Goal: Find specific page/section: Find specific page/section

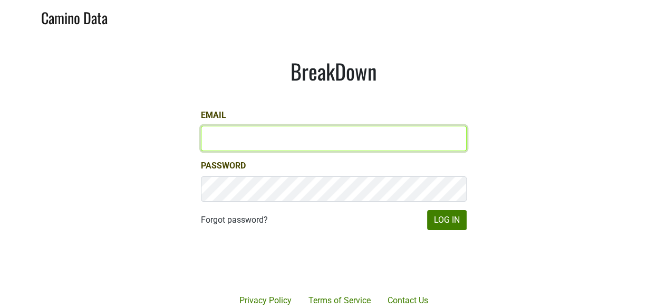
click at [327, 137] on input "Email" at bounding box center [334, 138] width 266 height 25
type input "[EMAIL_ADDRESS][DOMAIN_NAME]"
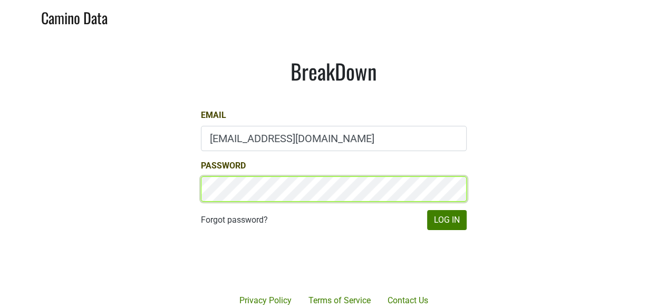
click at [427, 210] on button "Log In" at bounding box center [447, 220] width 40 height 20
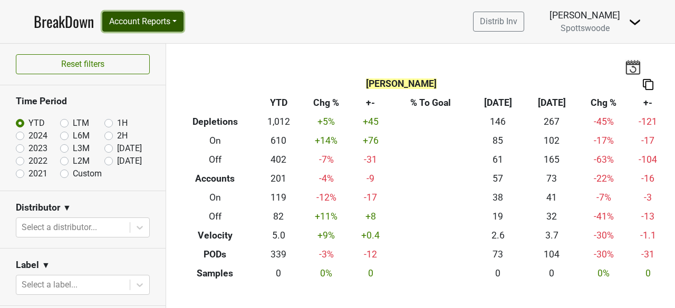
click at [151, 22] on button "Account Reports" at bounding box center [142, 22] width 81 height 20
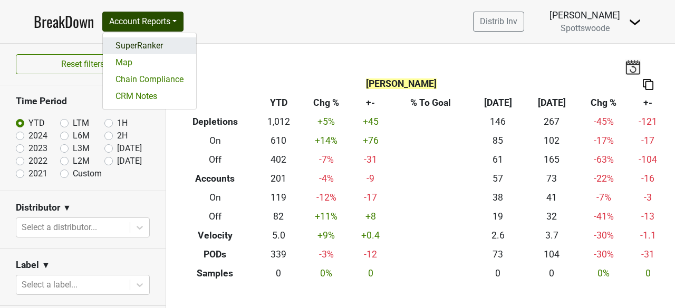
click at [136, 46] on link "SuperRanker" at bounding box center [149, 45] width 93 height 17
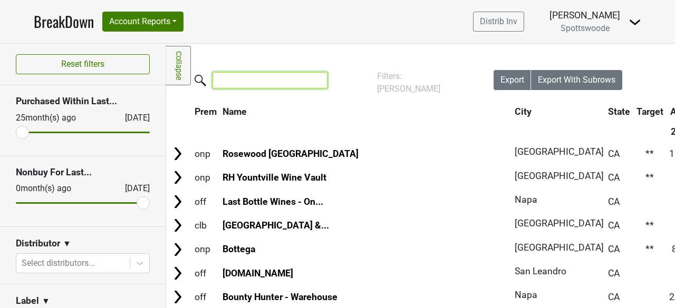
click at [275, 84] on input "search" at bounding box center [269, 80] width 115 height 16
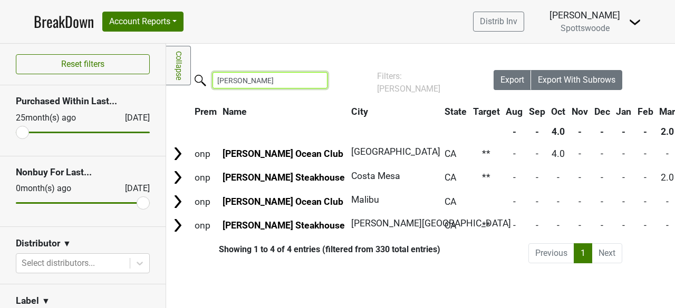
type input "mastro"
